Goal: Find specific page/section: Find specific page/section

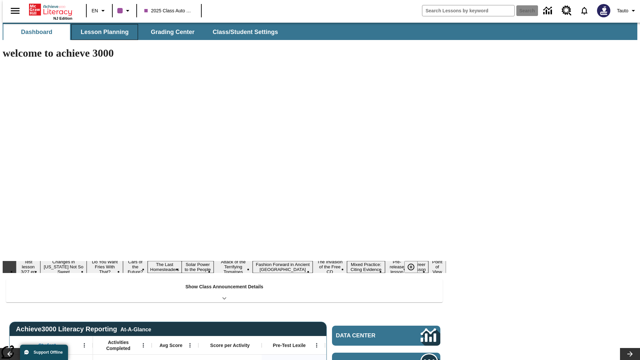
click at [102, 32] on span "Lesson Planning" at bounding box center [105, 32] width 48 height 8
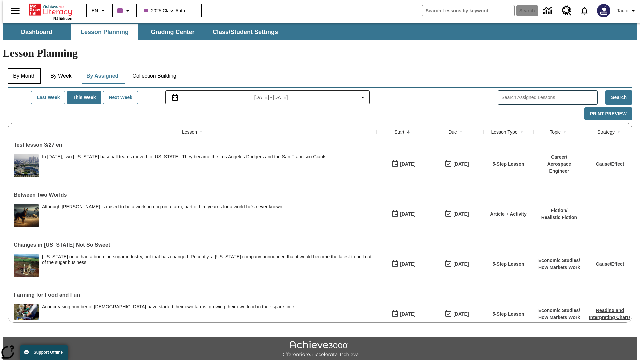
click at [22, 68] on button "By Month" at bounding box center [24, 76] width 33 height 16
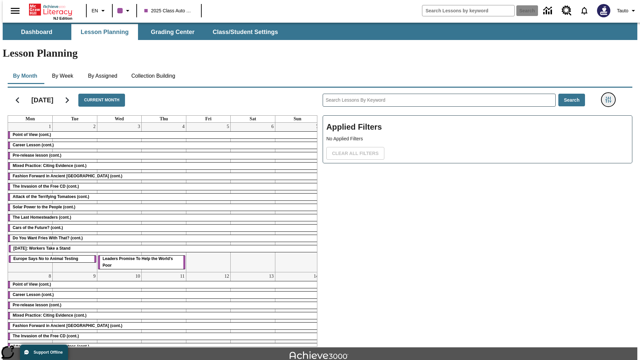
click at [611, 97] on icon "Filters Side menu" at bounding box center [609, 100] width 6 height 6
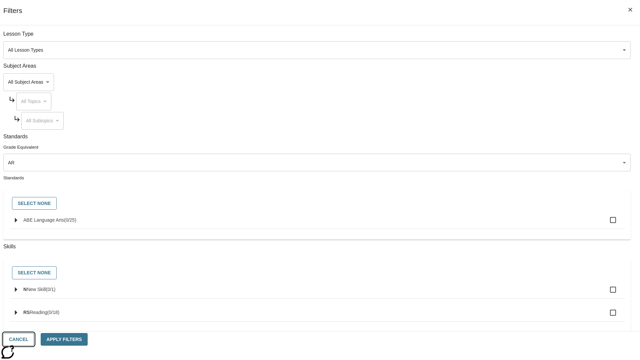
click at [34, 340] on button "Cancel" at bounding box center [18, 339] width 31 height 13
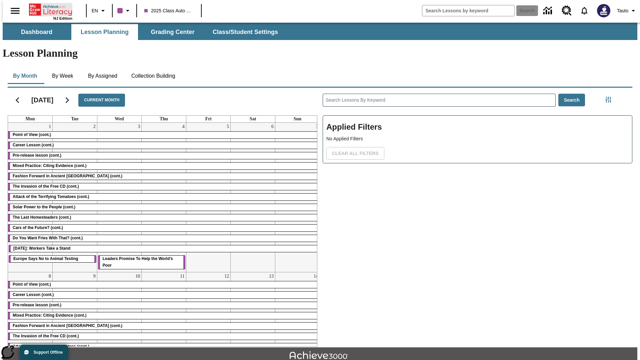
click at [48, 9] on icon "Home" at bounding box center [51, 9] width 44 height 13
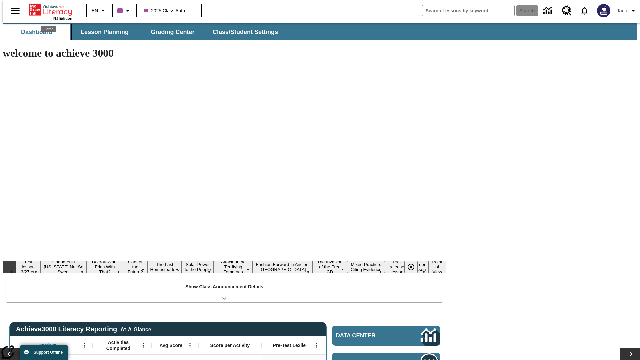
click at [102, 32] on span "Lesson Planning" at bounding box center [105, 32] width 48 height 8
